Goal: Transaction & Acquisition: Download file/media

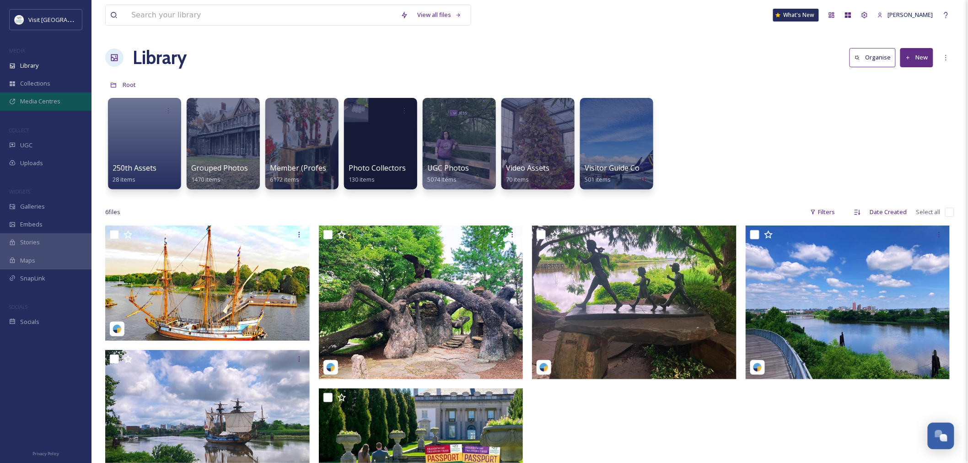
scroll to position [1083, 0]
click at [38, 64] on span "Library" at bounding box center [29, 65] width 18 height 9
click at [200, 17] on input at bounding box center [262, 15] width 270 height 20
type input "family"
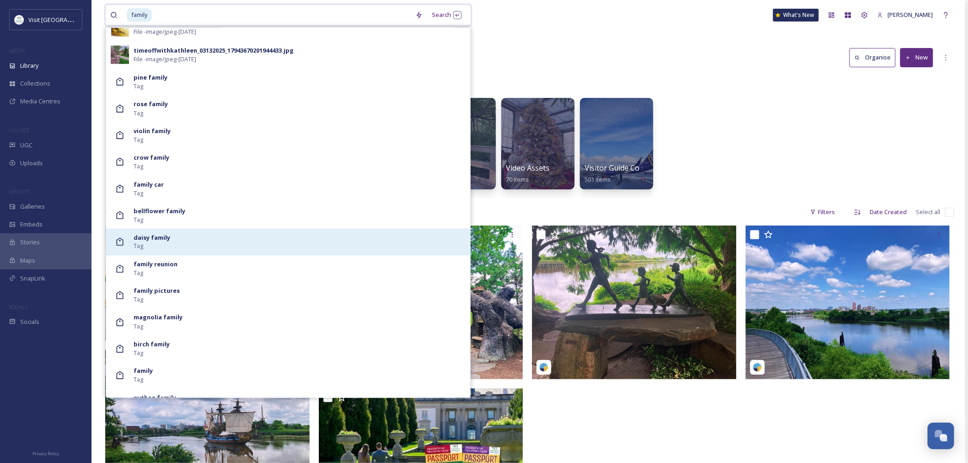
scroll to position [527, 0]
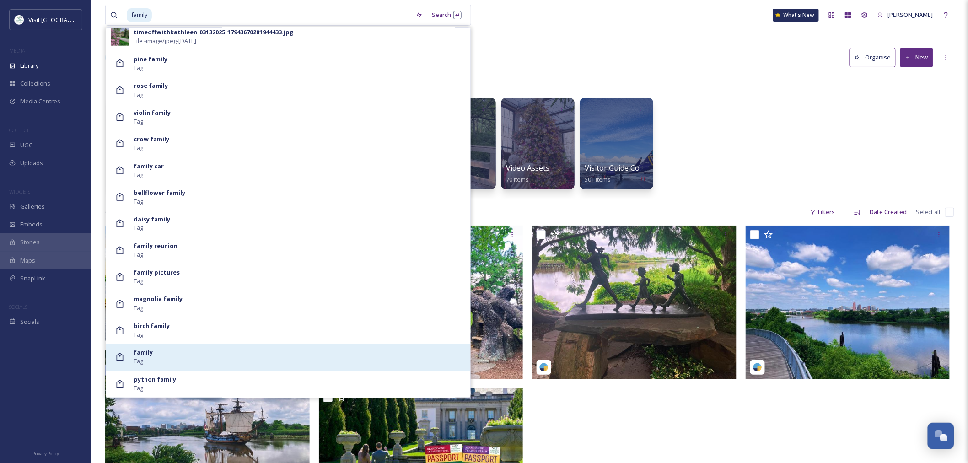
click at [242, 349] on div "family Tag" at bounding box center [300, 357] width 332 height 17
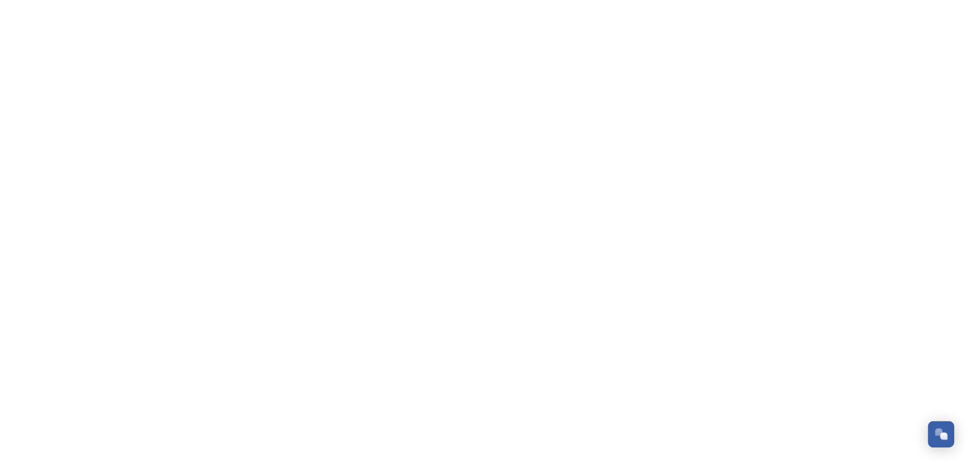
scroll to position [1101, 0]
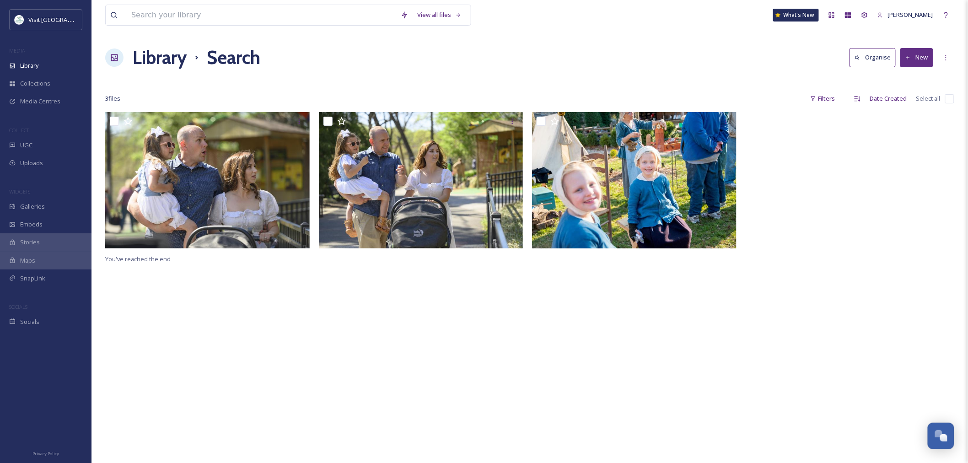
click at [167, 70] on h1 "Library" at bounding box center [160, 57] width 54 height 27
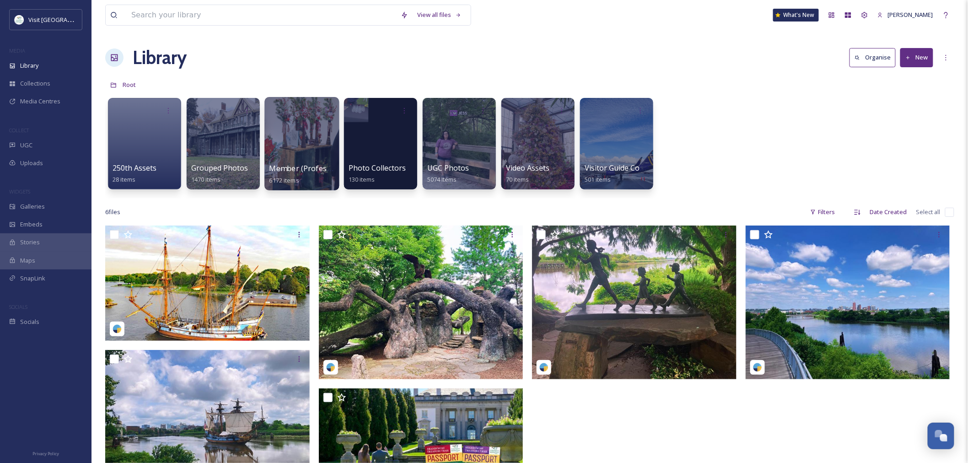
click at [277, 161] on div at bounding box center [301, 143] width 75 height 93
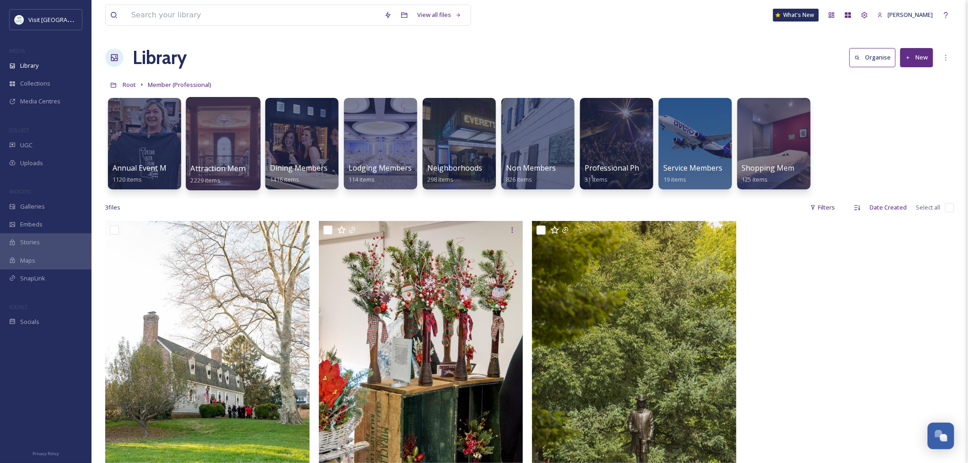
click at [203, 156] on div at bounding box center [223, 143] width 75 height 93
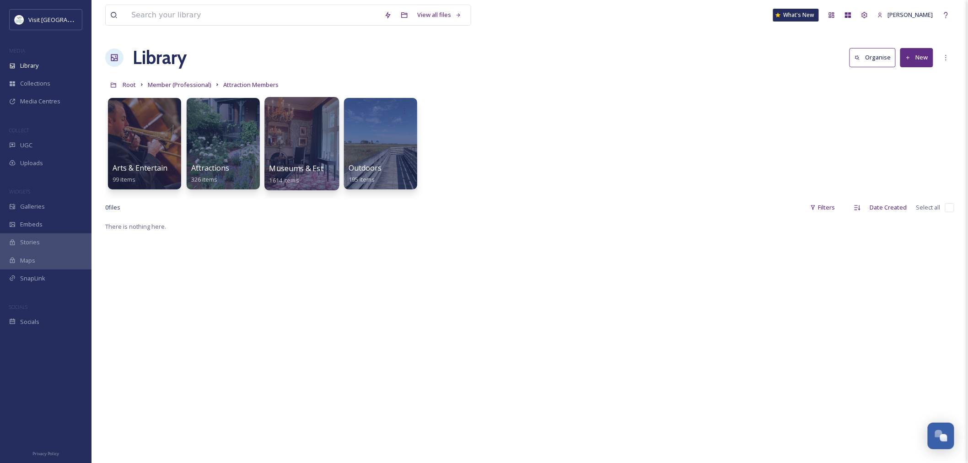
click at [298, 154] on div at bounding box center [301, 143] width 75 height 93
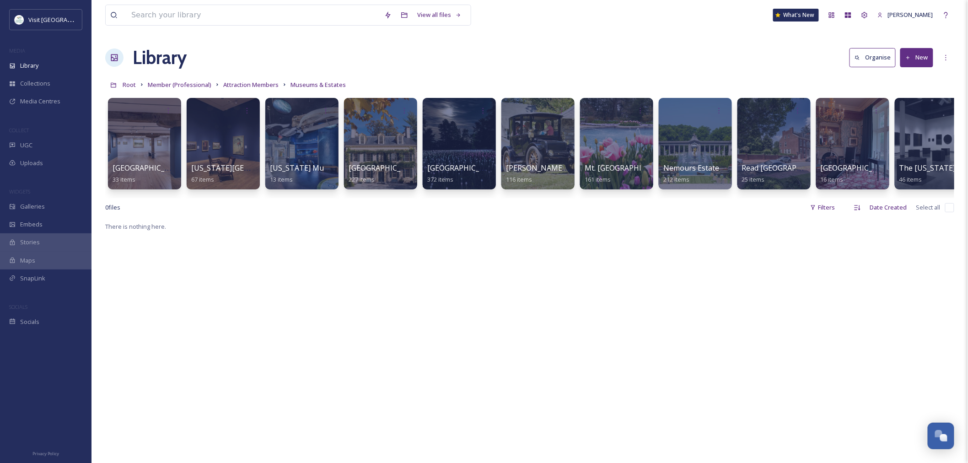
drag, startPoint x: 578, startPoint y: 207, endPoint x: 610, endPoint y: 206, distance: 31.1
click at [610, 206] on div "0 file s Filters Date Created Select all" at bounding box center [529, 208] width 849 height 18
click at [253, 86] on span "Attraction Members" at bounding box center [250, 85] width 55 height 8
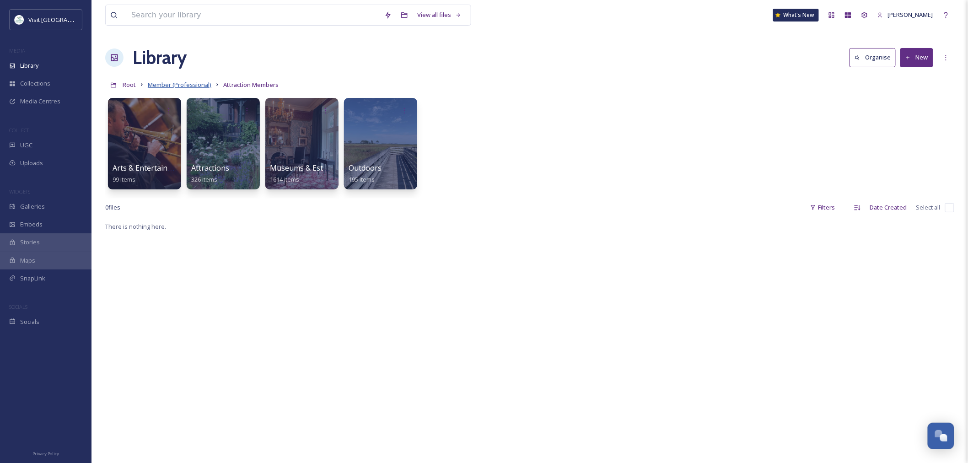
click at [194, 81] on span "Member (Professional)" at bounding box center [180, 85] width 64 height 8
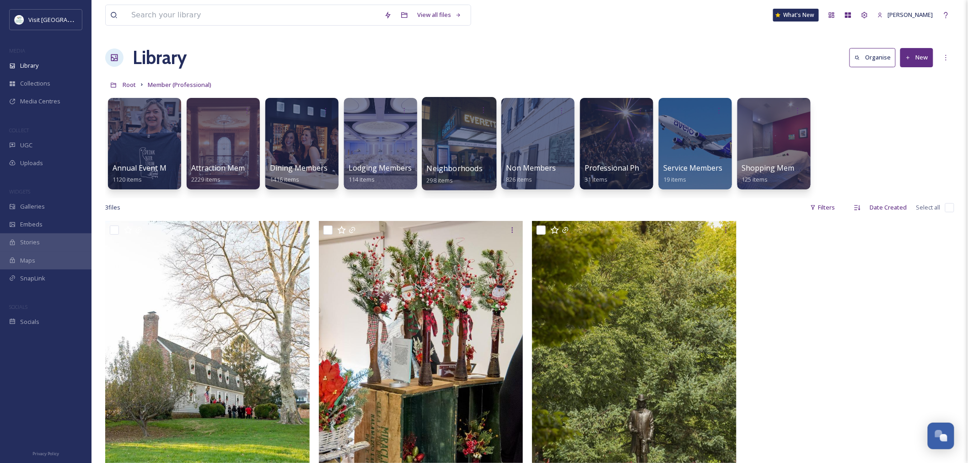
click at [461, 157] on div at bounding box center [459, 143] width 75 height 93
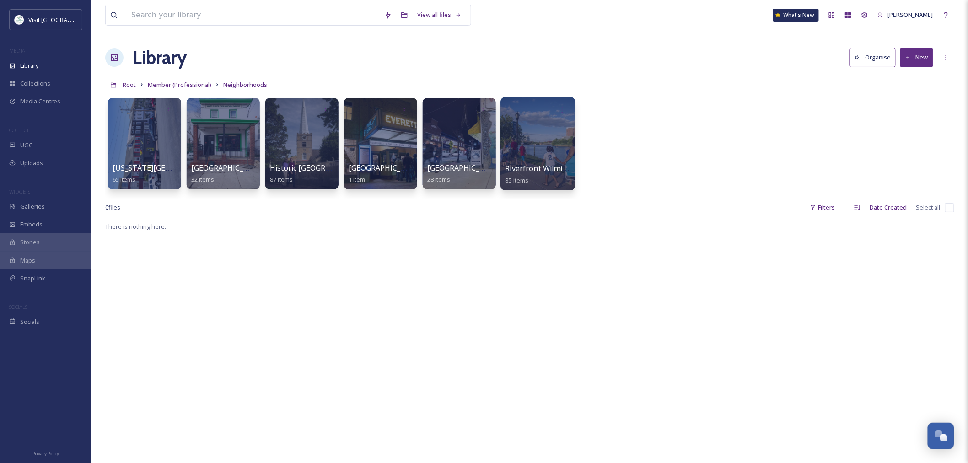
click at [505, 159] on div at bounding box center [538, 143] width 75 height 93
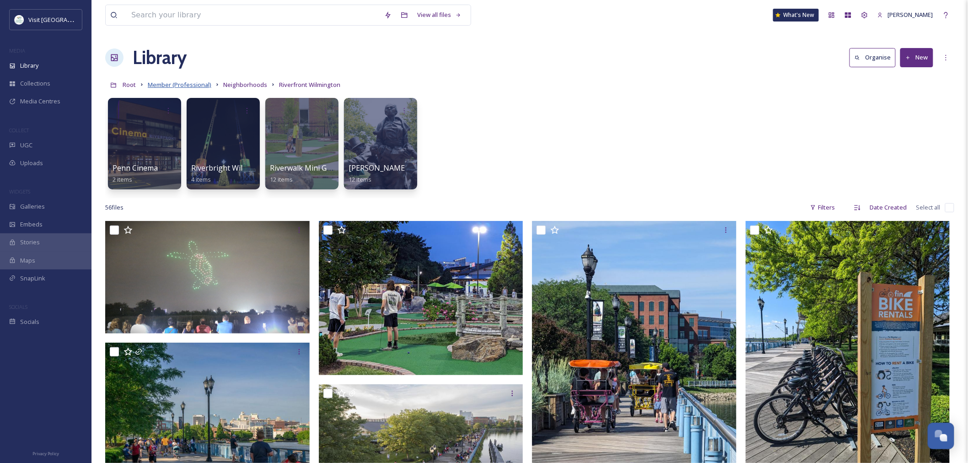
click at [189, 85] on span "Member (Professional)" at bounding box center [180, 85] width 64 height 8
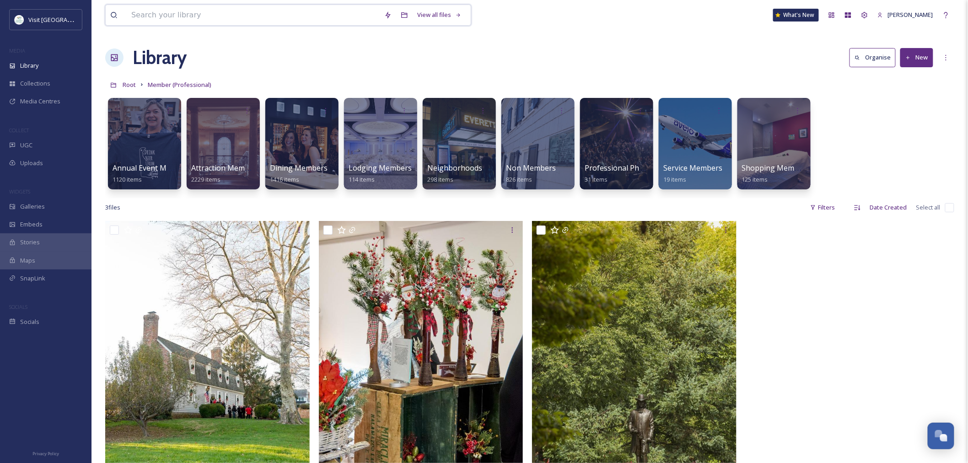
click at [199, 12] on input at bounding box center [253, 15] width 253 height 20
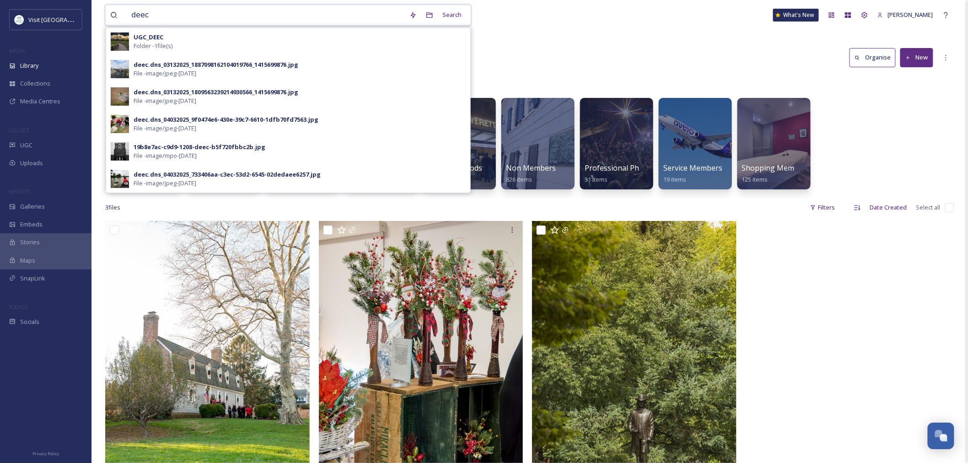
type input "deec"
click at [546, 34] on div "deec Search UGC_DEEC Folder - 1 file(s) deec.dns_03132025_1887098162104019766_1…" at bounding box center [530, 342] width 877 height 684
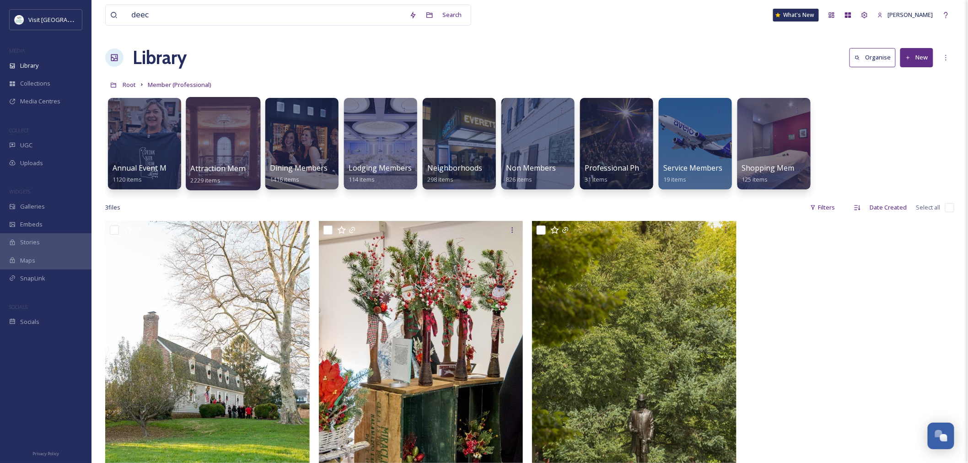
click at [240, 157] on div at bounding box center [223, 143] width 75 height 93
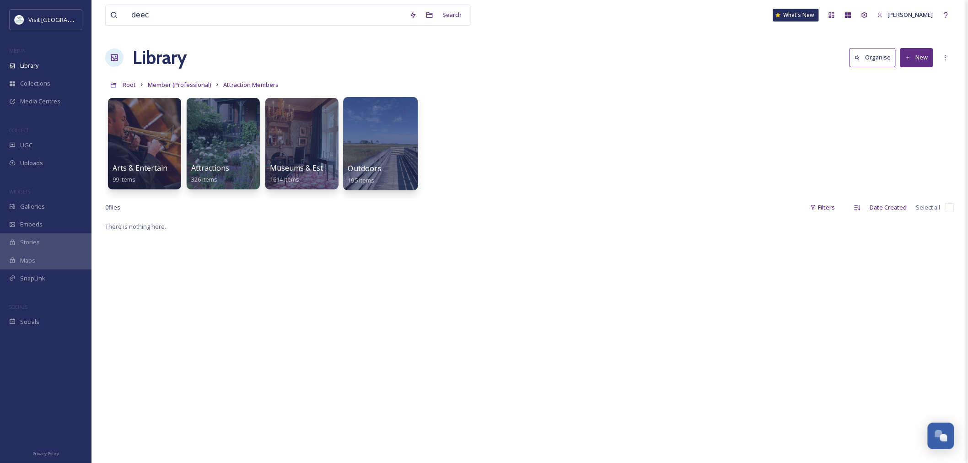
click at [394, 143] on div at bounding box center [380, 143] width 75 height 93
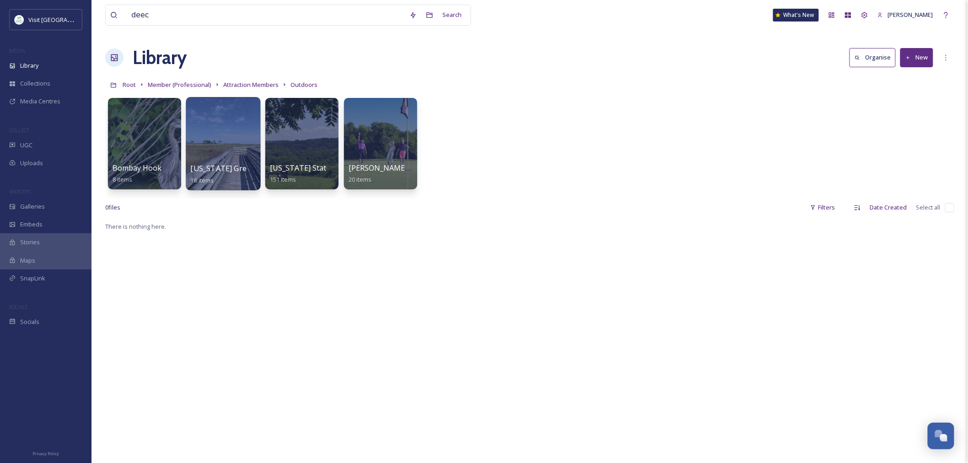
click at [240, 165] on span "Delaware Greenways" at bounding box center [232, 168] width 82 height 10
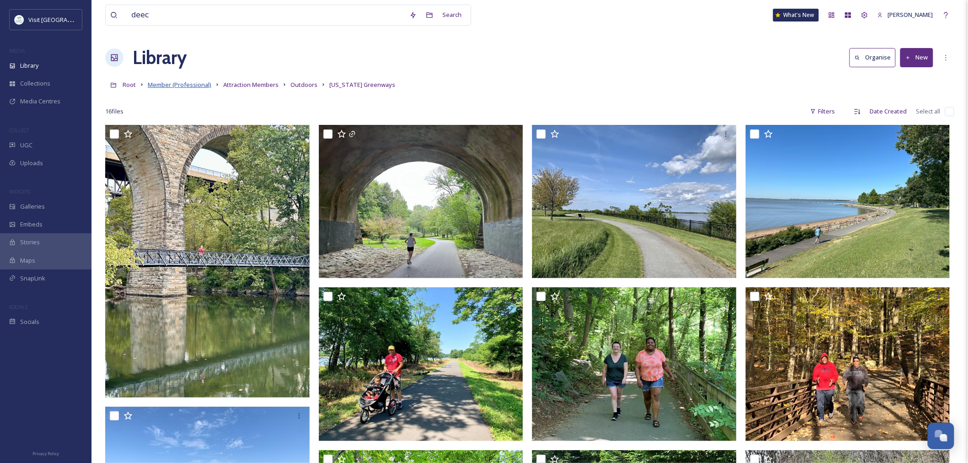
click at [186, 86] on span "Member (Professional)" at bounding box center [180, 85] width 64 height 8
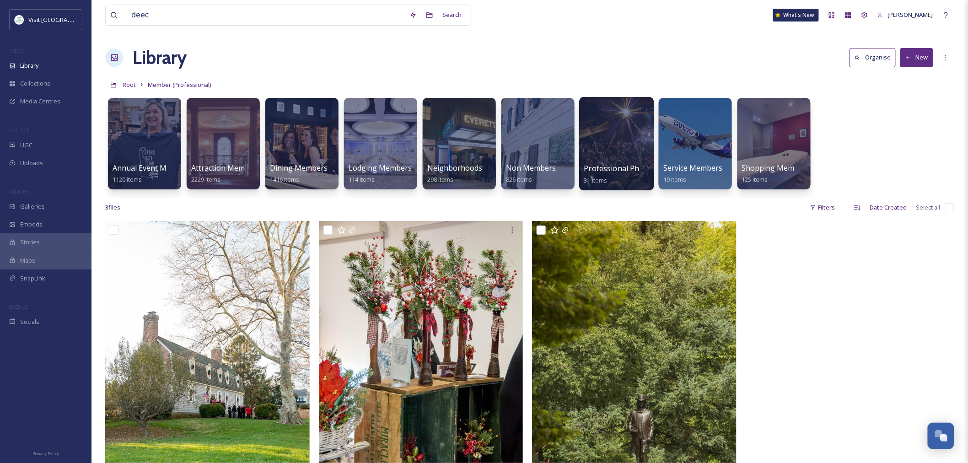
click at [636, 126] on div at bounding box center [616, 143] width 75 height 93
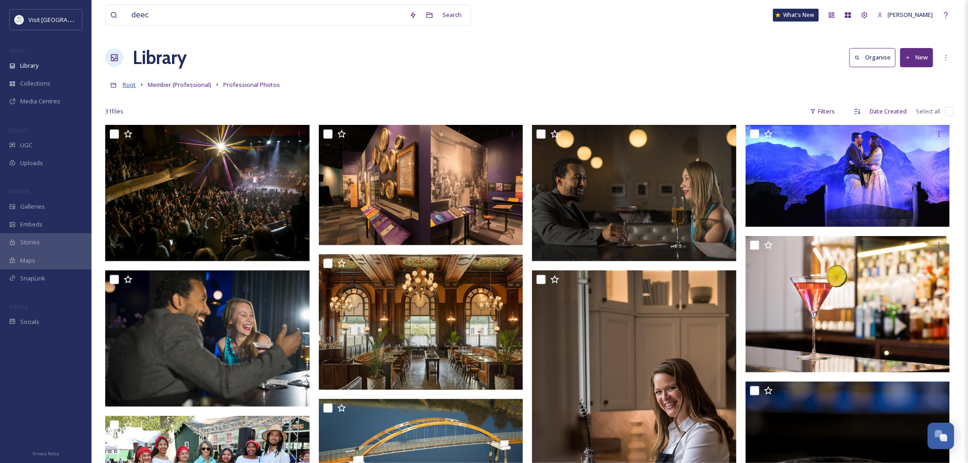
click at [126, 85] on span "Root" at bounding box center [129, 85] width 13 height 8
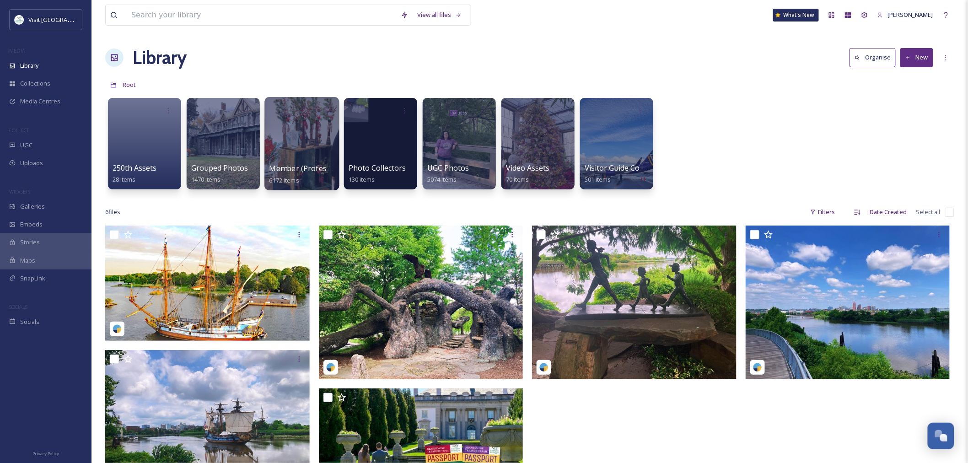
click at [308, 119] on div at bounding box center [301, 143] width 75 height 93
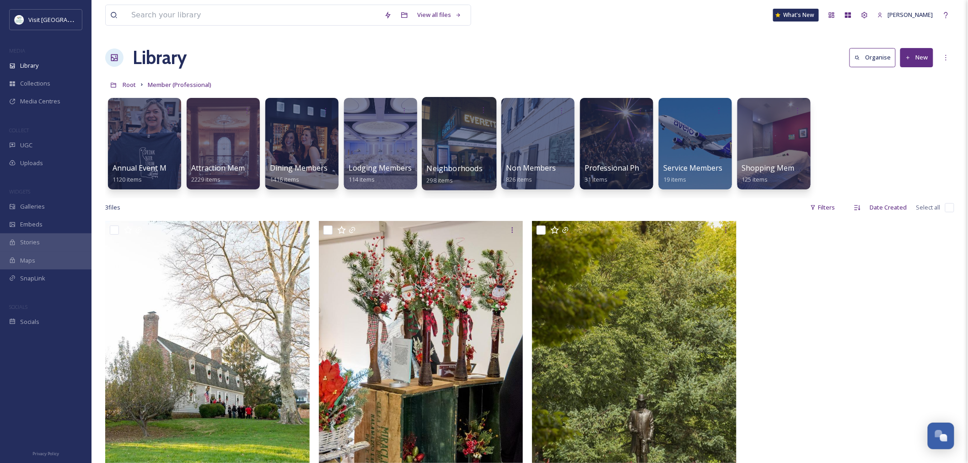
click at [461, 129] on div at bounding box center [459, 143] width 75 height 93
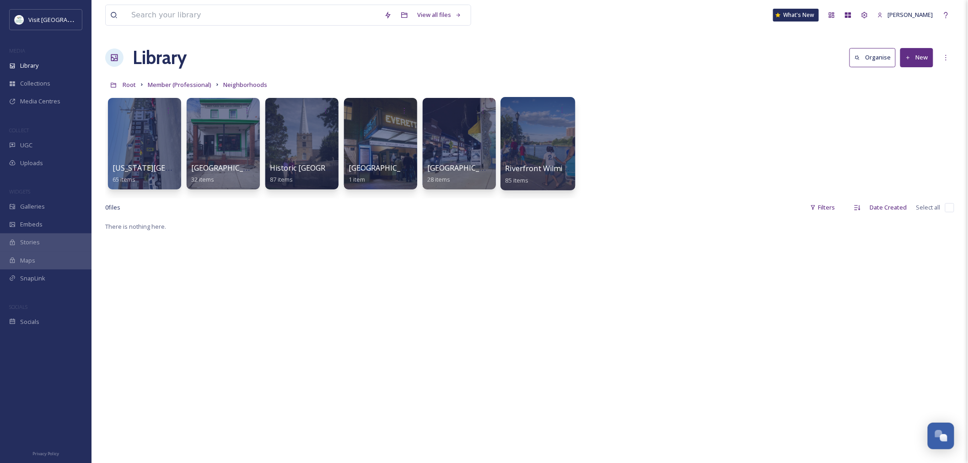
click at [554, 134] on div at bounding box center [538, 143] width 75 height 93
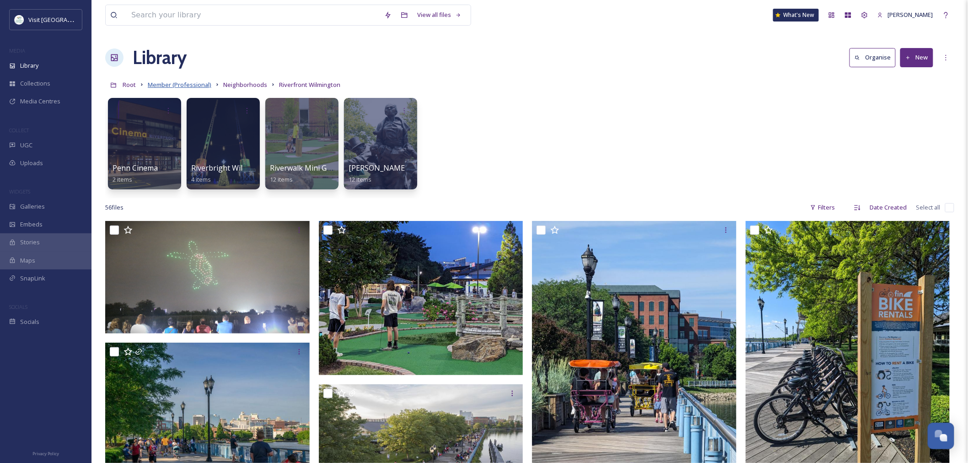
click at [170, 82] on span "Member (Professional)" at bounding box center [180, 85] width 64 height 8
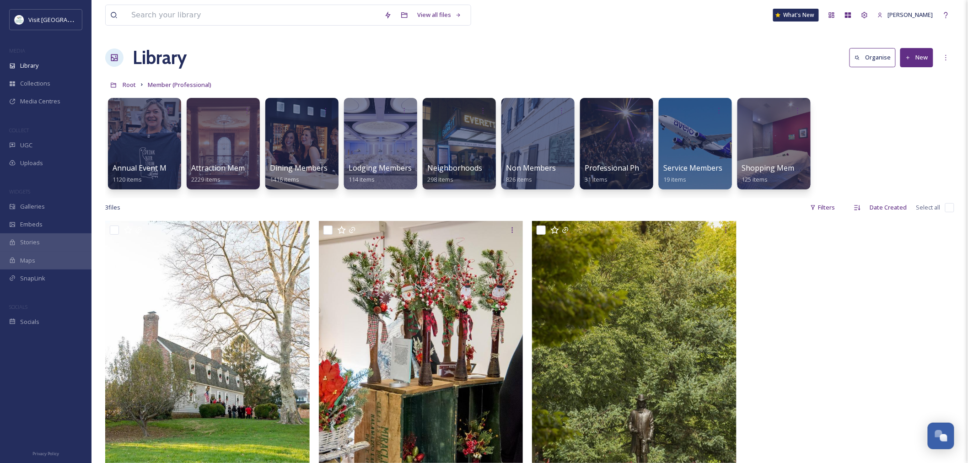
click at [240, 27] on div "View all files What's New Jessica Horstmann" at bounding box center [529, 15] width 849 height 30
click at [237, 17] on input at bounding box center [253, 15] width 253 height 20
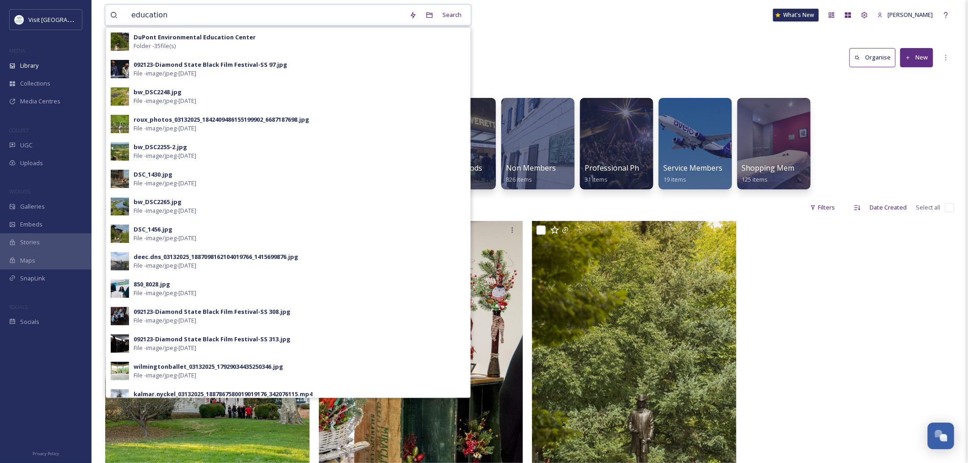
type input "education"
click at [177, 39] on strong "DuPont Environmental Education Center" at bounding box center [195, 37] width 122 height 8
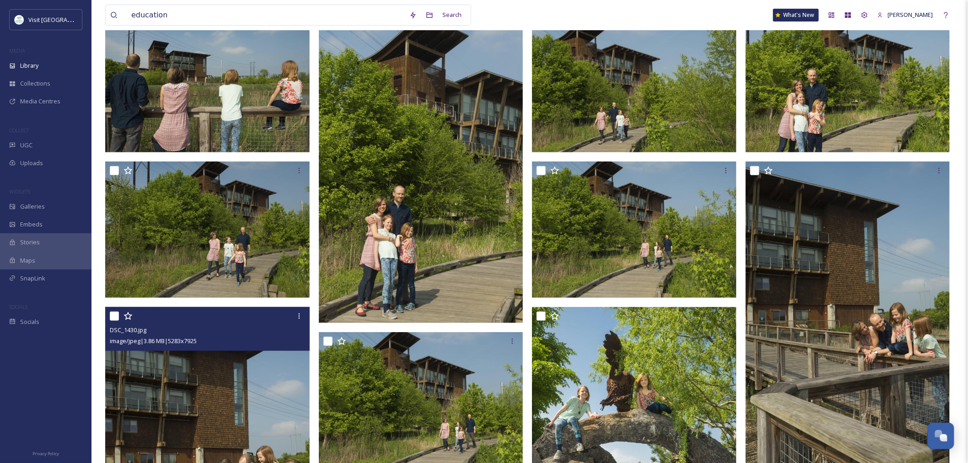
scroll to position [51, 0]
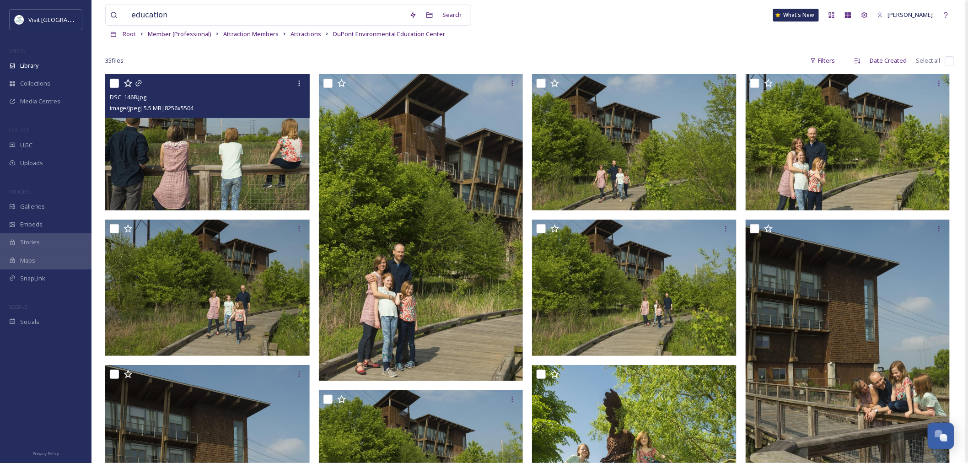
click at [111, 80] on input "checkbox" at bounding box center [114, 83] width 9 height 9
checkbox input "true"
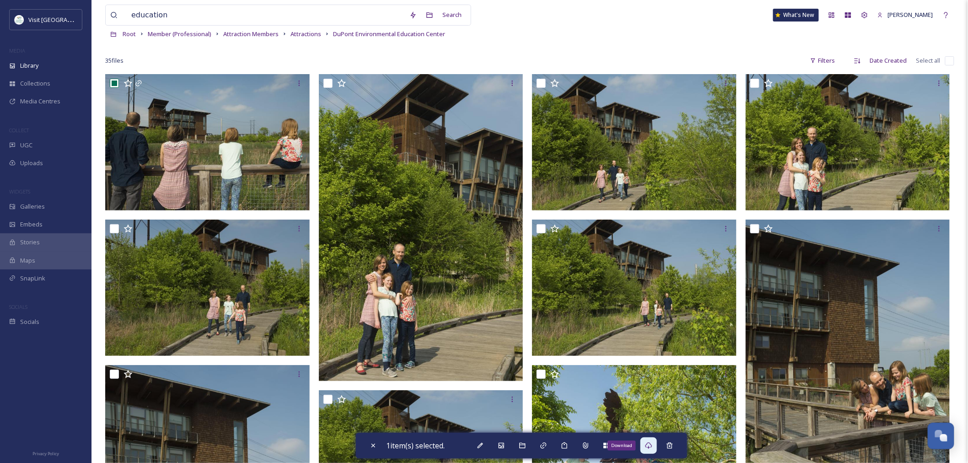
click at [657, 444] on div "Download" at bounding box center [649, 445] width 16 height 16
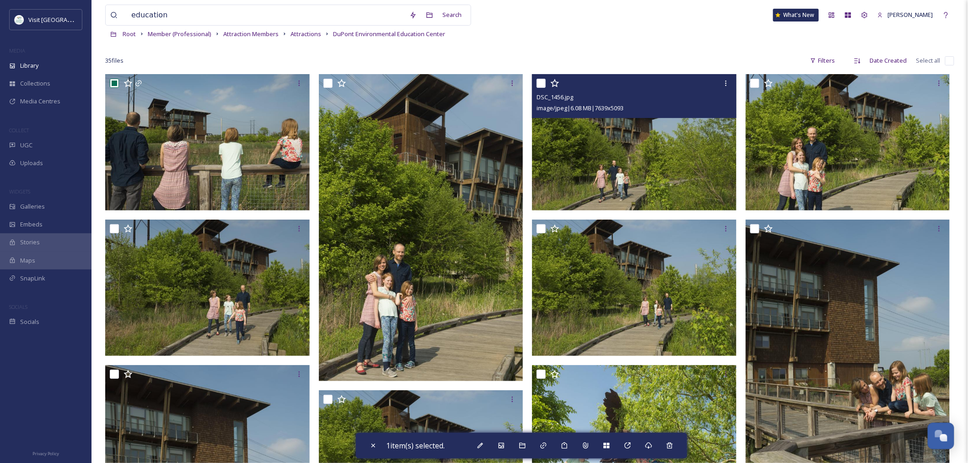
scroll to position [152, 0]
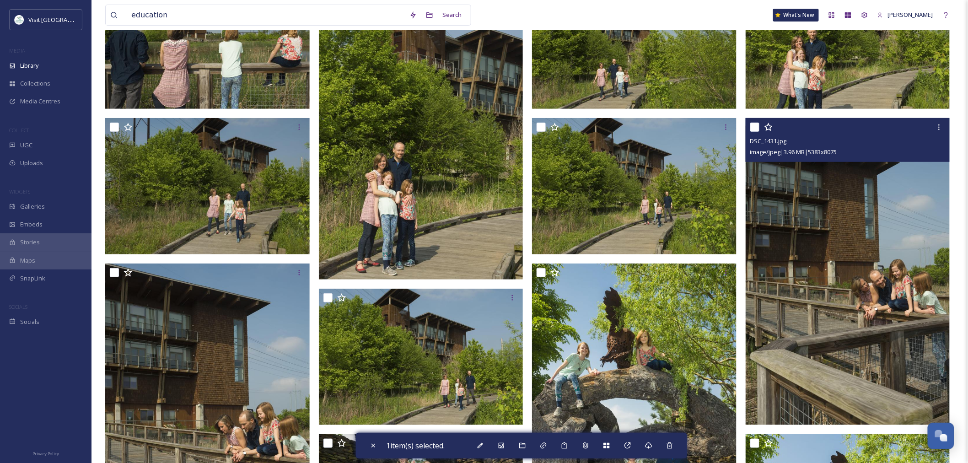
click at [756, 125] on input "checkbox" at bounding box center [754, 127] width 9 height 9
checkbox input "true"
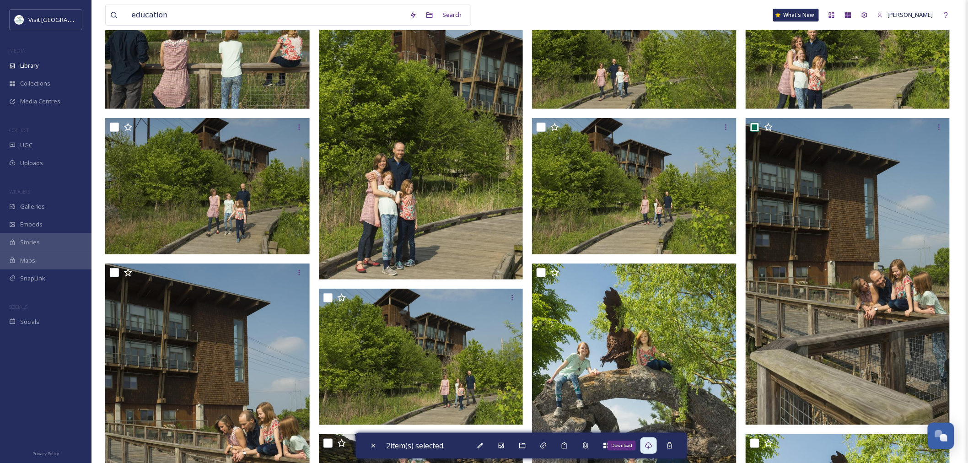
click at [653, 446] on icon at bounding box center [648, 445] width 7 height 7
